Goal: Task Accomplishment & Management: Manage account settings

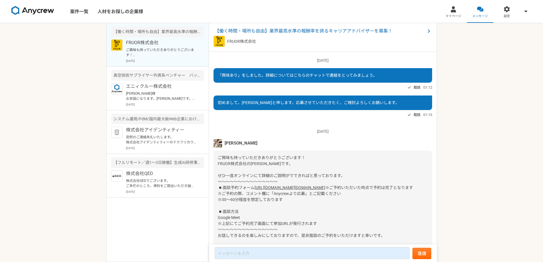
scroll to position [70, 0]
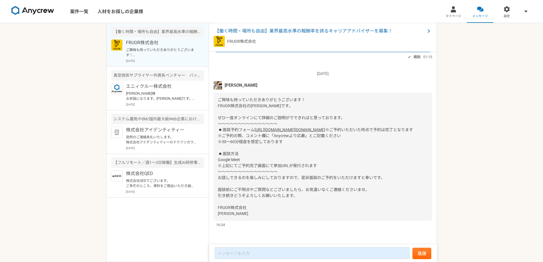
click at [220, 81] on img at bounding box center [218, 85] width 9 height 9
click at [277, 128] on link "[URL][DOMAIN_NAME][DOMAIN_NAME]" at bounding box center [290, 130] width 71 height 5
click at [506, 14] on span "設定" at bounding box center [507, 16] width 6 height 5
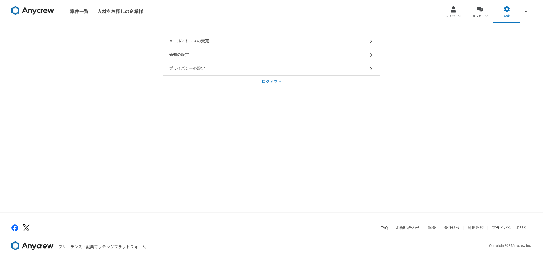
click at [326, 46] on div "メールアドレスの変更" at bounding box center [271, 42] width 217 height 14
